Goal: Task Accomplishment & Management: Use online tool/utility

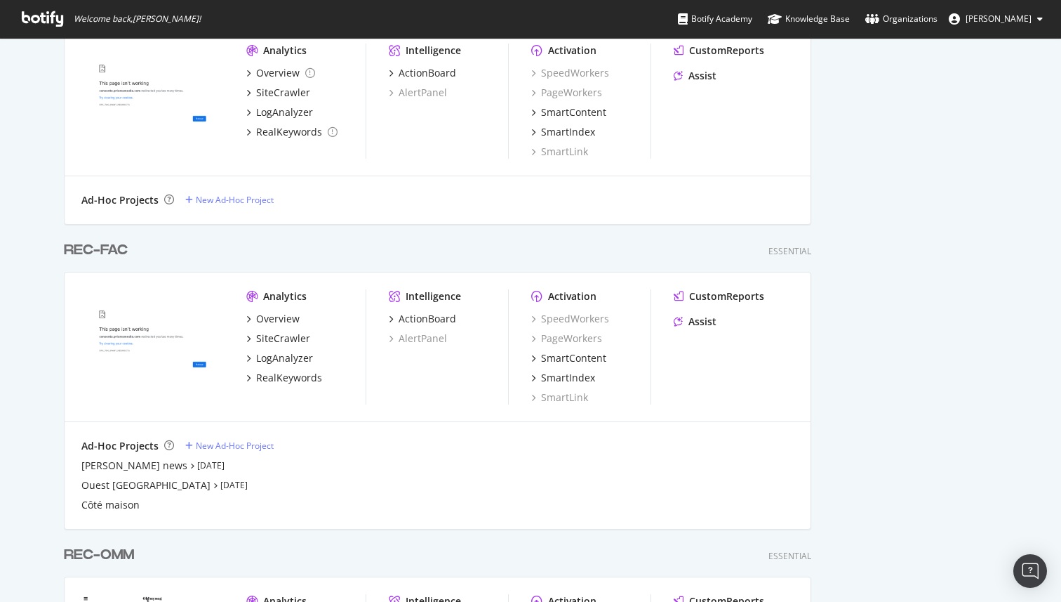
scroll to position [2039, 0]
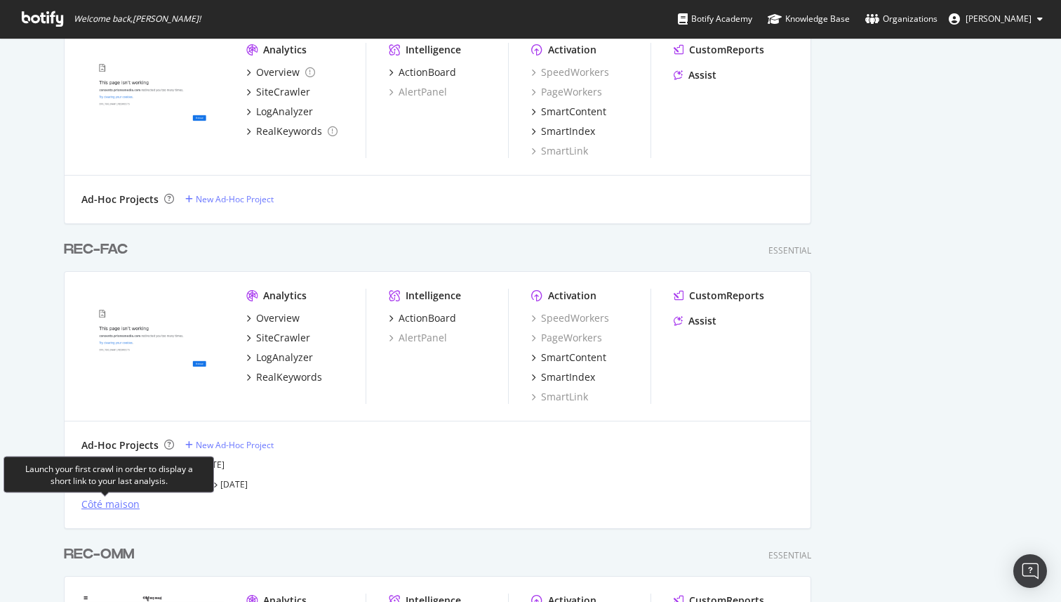
click at [117, 505] on div "Côté maison" at bounding box center [110, 504] width 58 height 14
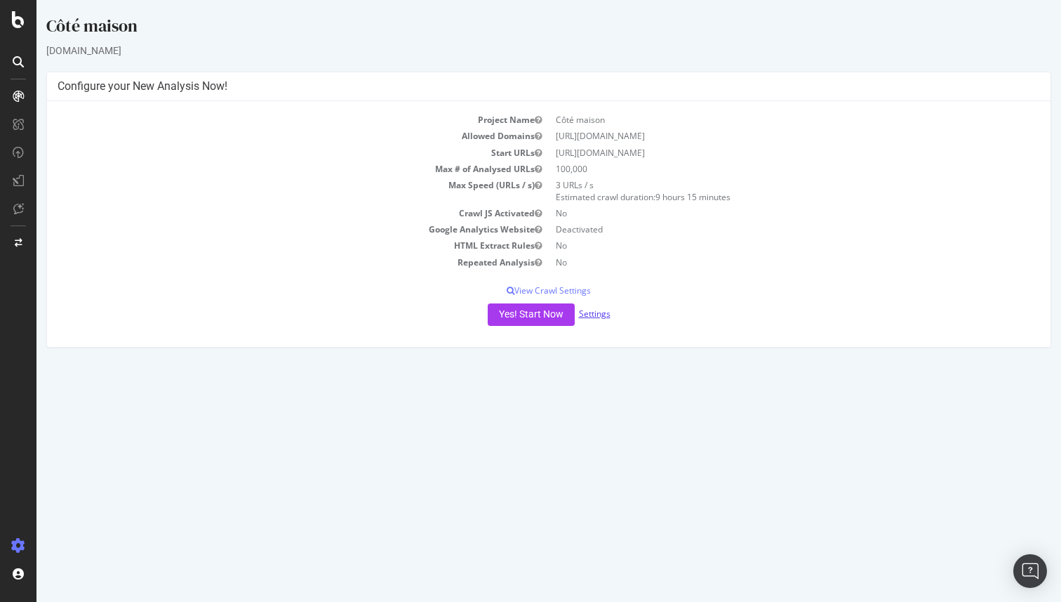
click at [601, 315] on link "Settings" at bounding box center [595, 313] width 32 height 12
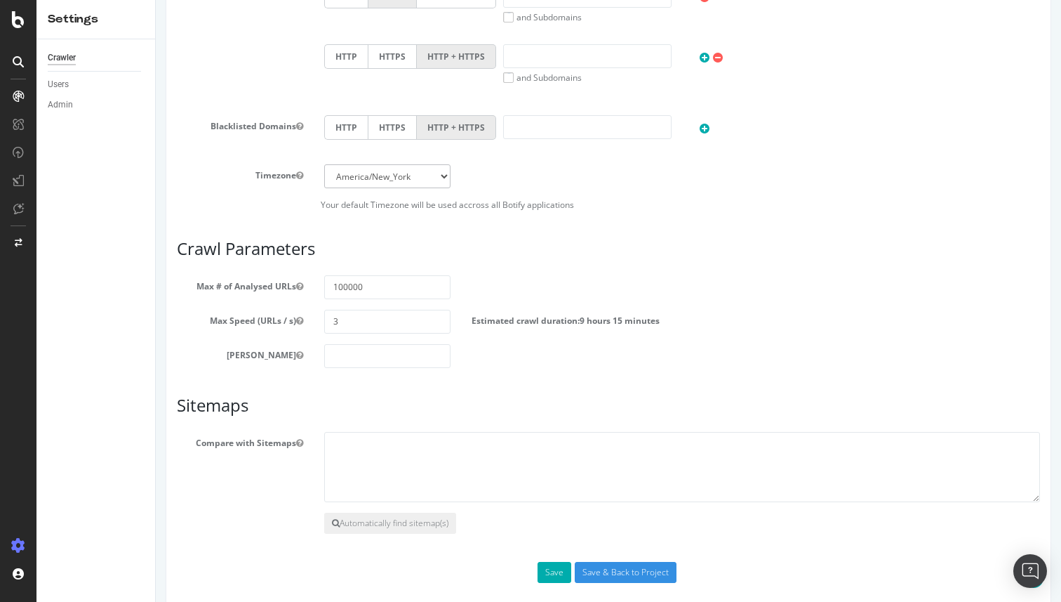
scroll to position [570, 0]
click at [378, 310] on input "3" at bounding box center [387, 319] width 126 height 24
type input "6"
click at [639, 560] on input "Save & Back to Project" at bounding box center [626, 570] width 102 height 21
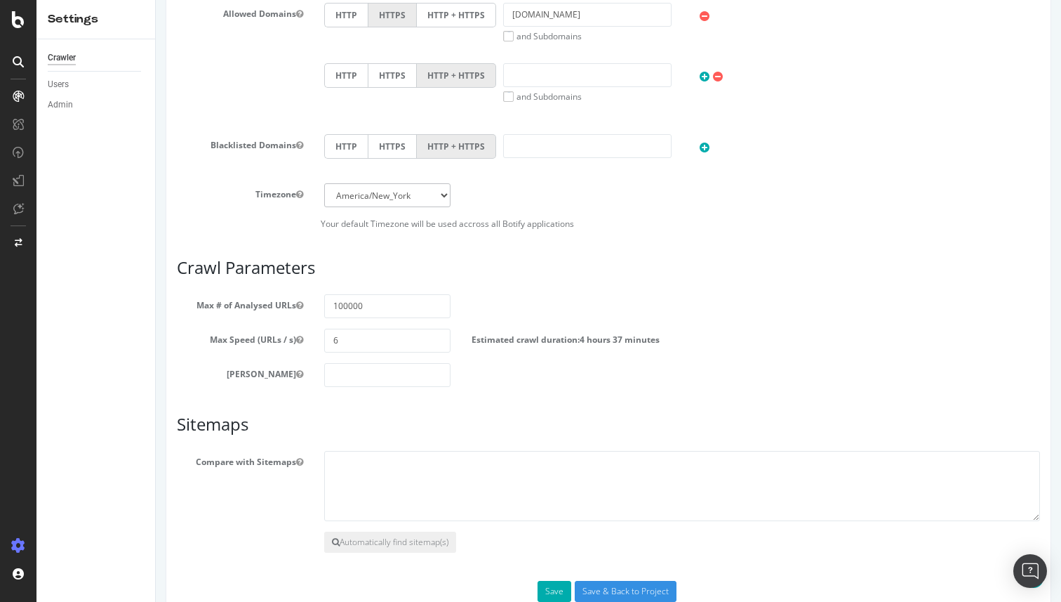
scroll to position [560, 0]
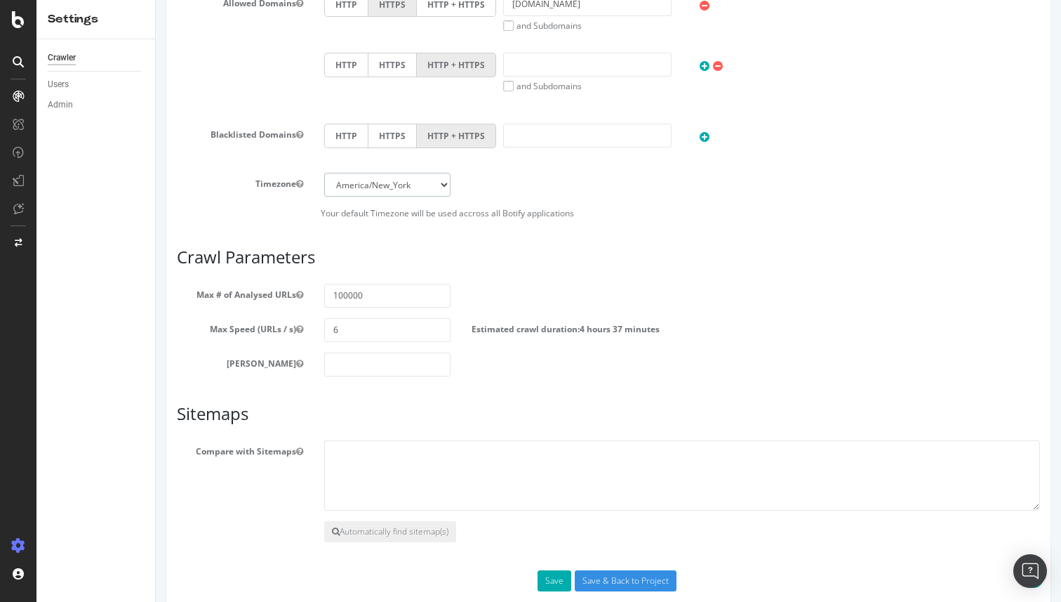
click at [421, 185] on select "[GEOGRAPHIC_DATA]/[GEOGRAPHIC_DATA] [GEOGRAPHIC_DATA]/[GEOGRAPHIC_DATA] [GEOGRA…" at bounding box center [387, 185] width 126 height 24
select select "Europe/[GEOGRAPHIC_DATA]"
click at [324, 173] on select "[GEOGRAPHIC_DATA]/[GEOGRAPHIC_DATA] [GEOGRAPHIC_DATA]/[GEOGRAPHIC_DATA] [GEOGRA…" at bounding box center [387, 185] width 126 height 24
click at [621, 577] on input "Save & Back to Project" at bounding box center [626, 580] width 102 height 21
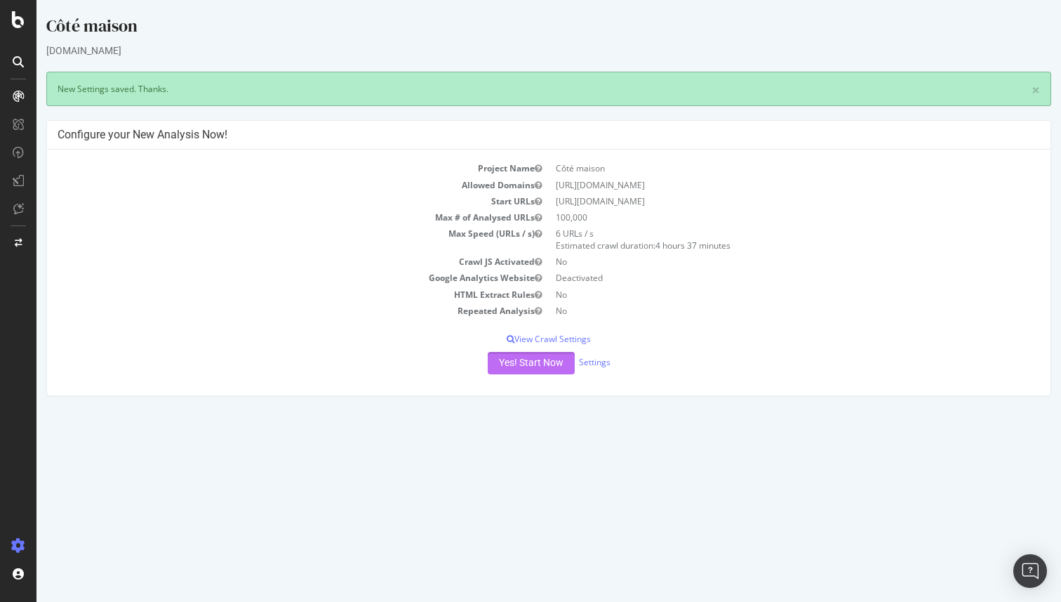
click at [532, 359] on button "Yes! Start Now" at bounding box center [531, 363] width 87 height 22
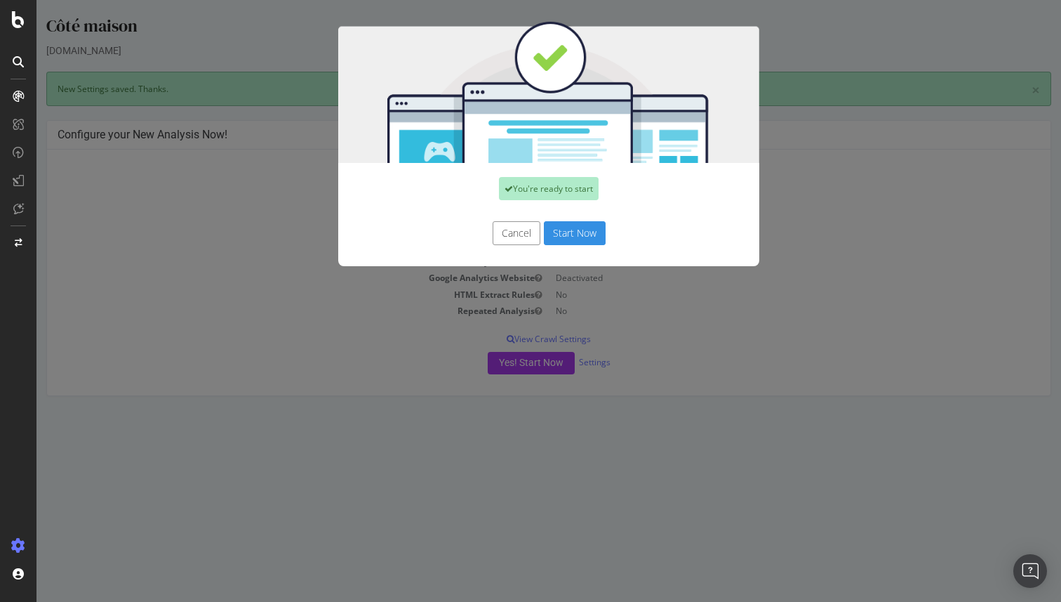
click at [567, 235] on button "Start Now" at bounding box center [575, 233] width 62 height 24
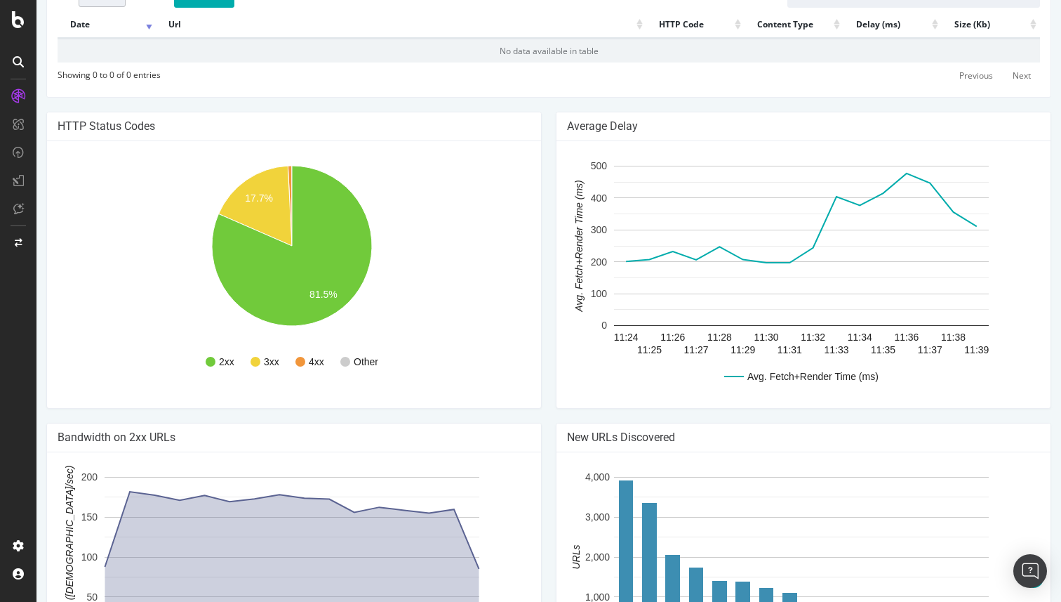
scroll to position [562, 0]
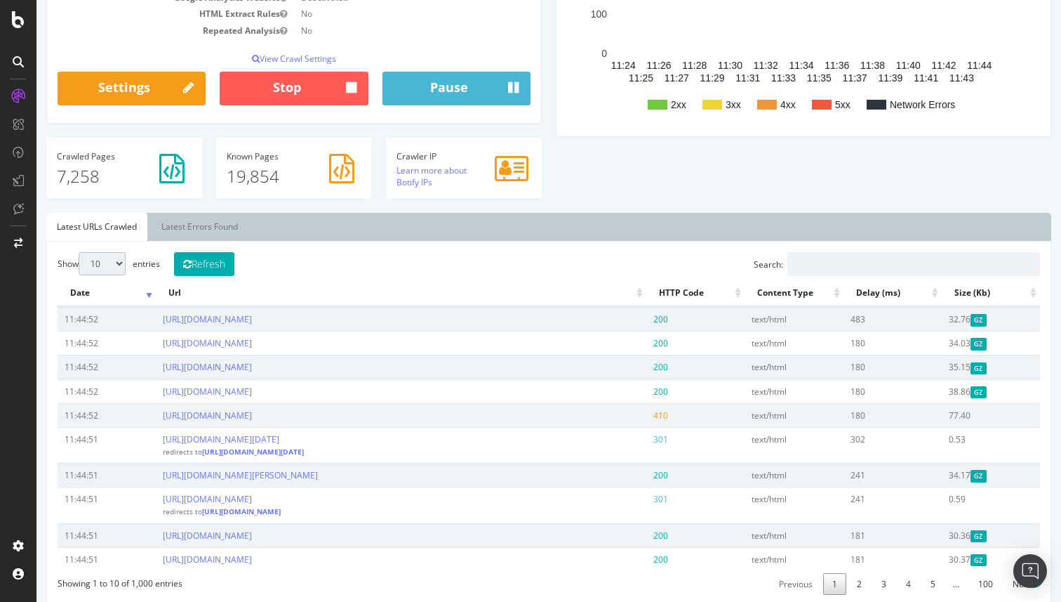
scroll to position [293, 0]
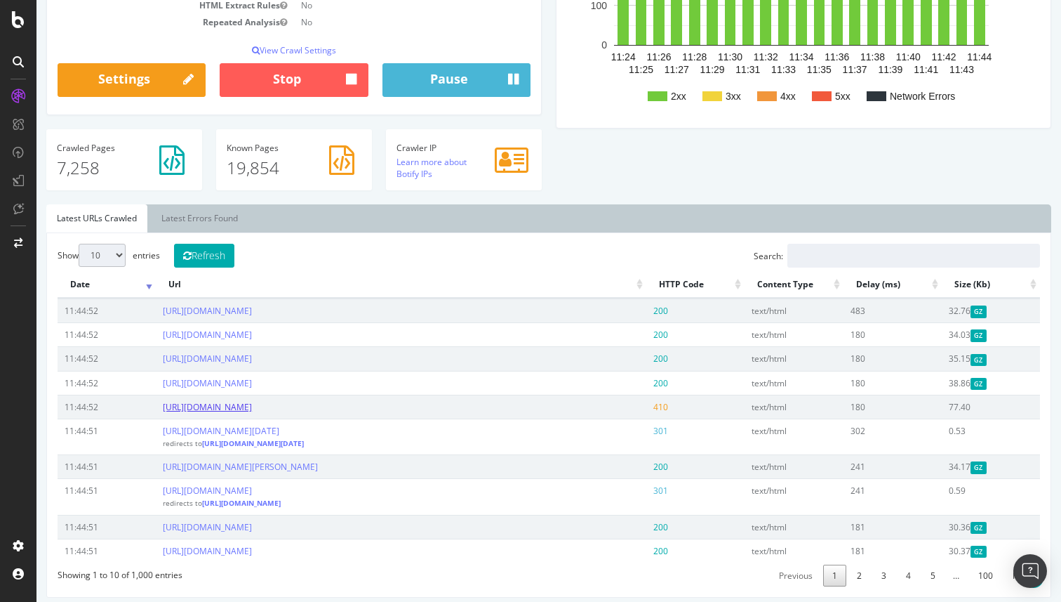
click at [252, 413] on link "[URL][DOMAIN_NAME]" at bounding box center [207, 407] width 89 height 12
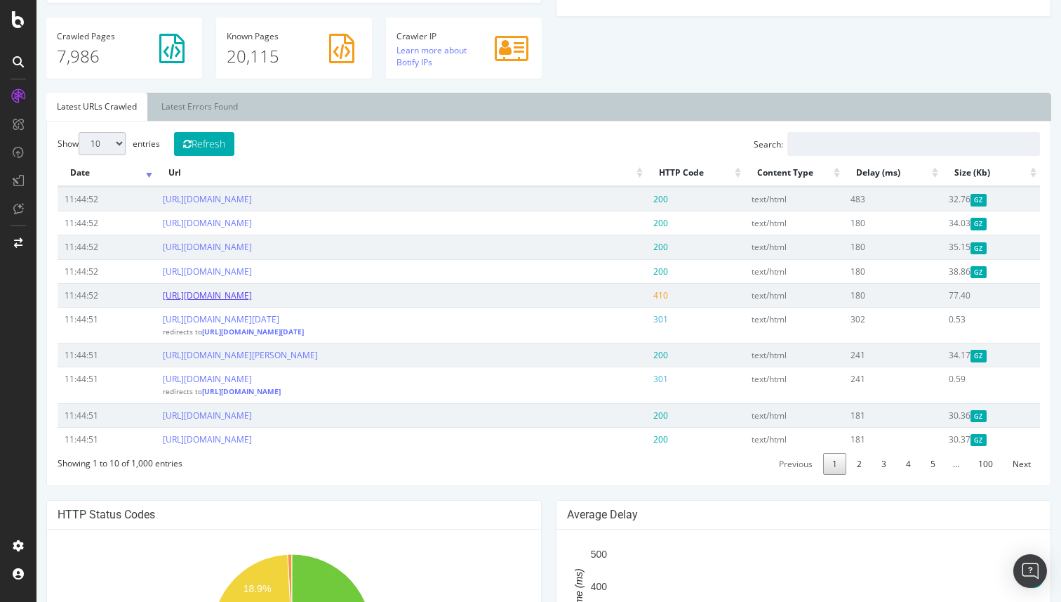
scroll to position [395, 0]
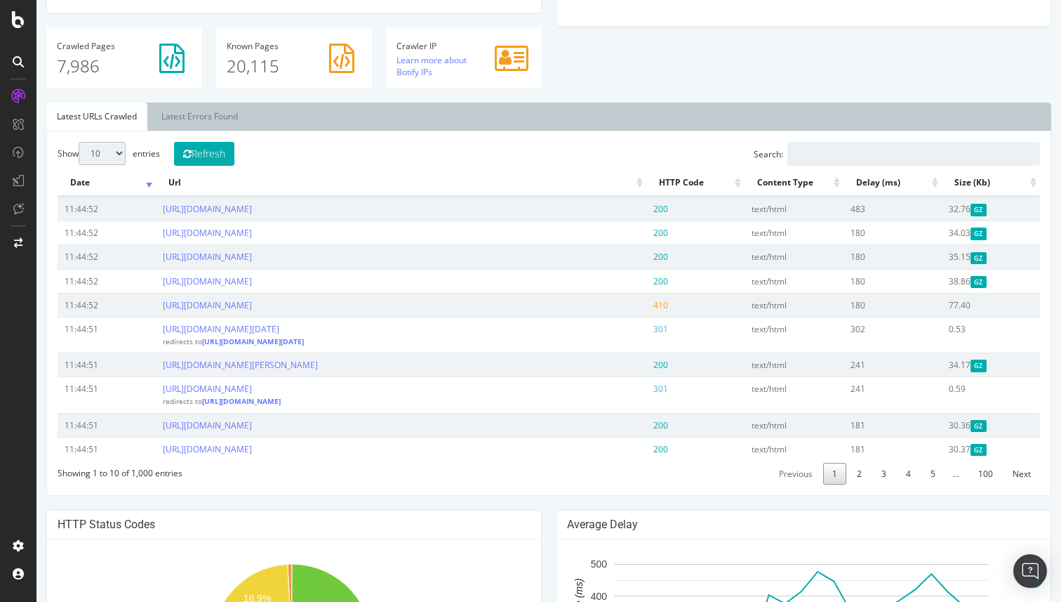
click at [190, 98] on div "Crawled Pages 7,986" at bounding box center [124, 64] width 170 height 75
click at [183, 109] on link "Latest Errors Found" at bounding box center [200, 116] width 98 height 28
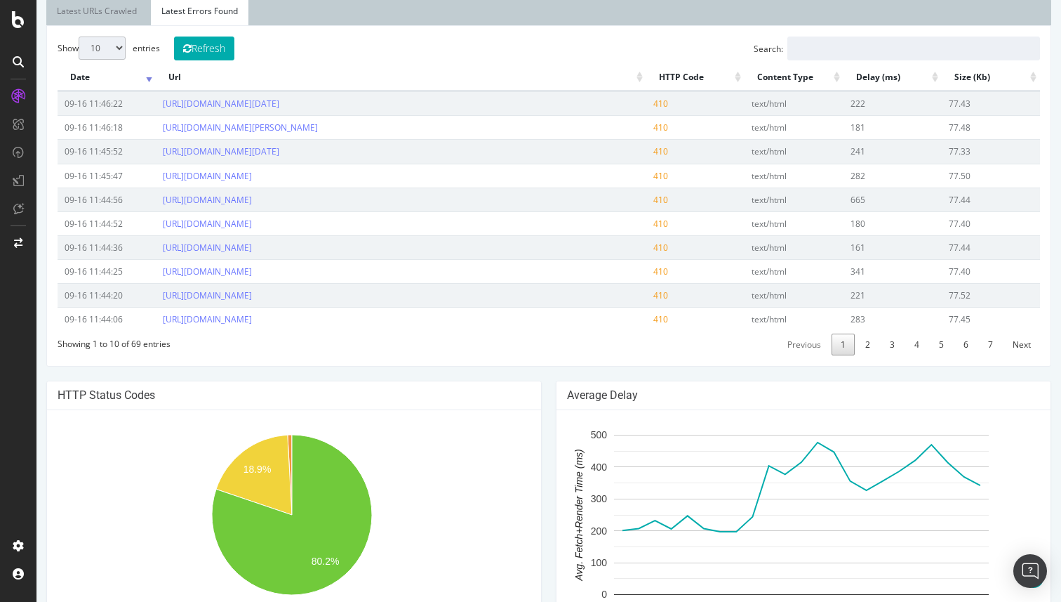
scroll to position [501, 0]
click at [906, 355] on link "4" at bounding box center [917, 344] width 23 height 22
click at [318, 253] on link "https://www.cotemaison.fr/energie-chauffage-climatisation/une-maison-zen-et-sai…" at bounding box center [240, 247] width 155 height 12
